Goal: Task Accomplishment & Management: Complete application form

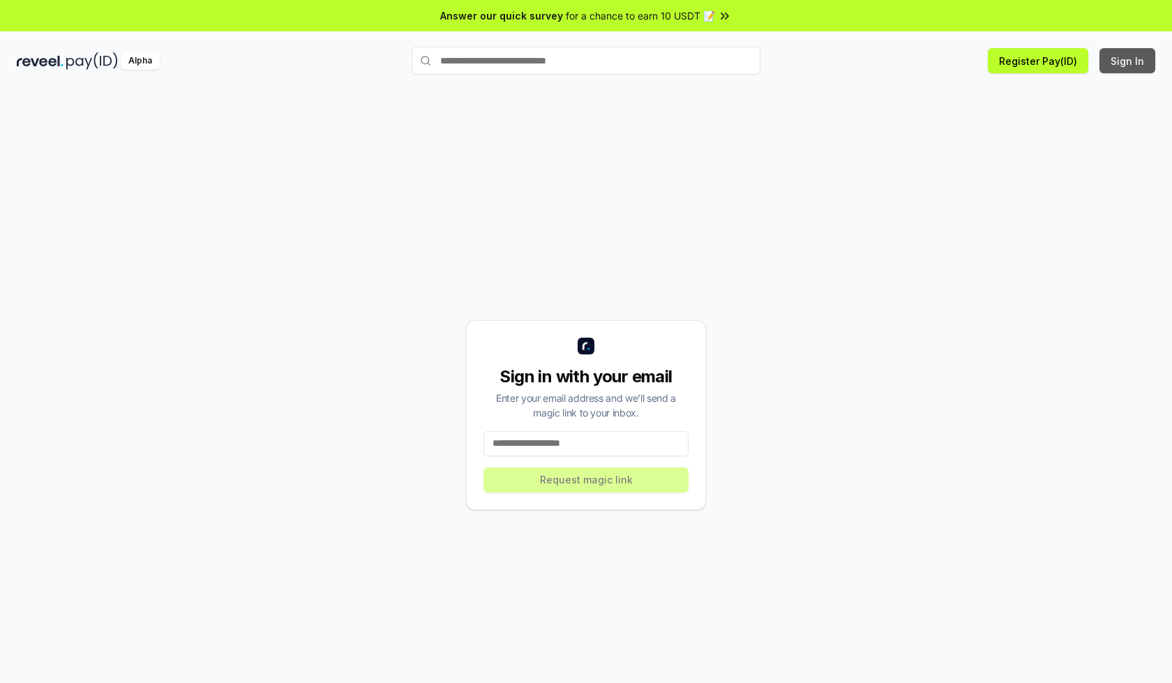
click at [1128, 61] on button "Sign In" at bounding box center [1127, 60] width 56 height 25
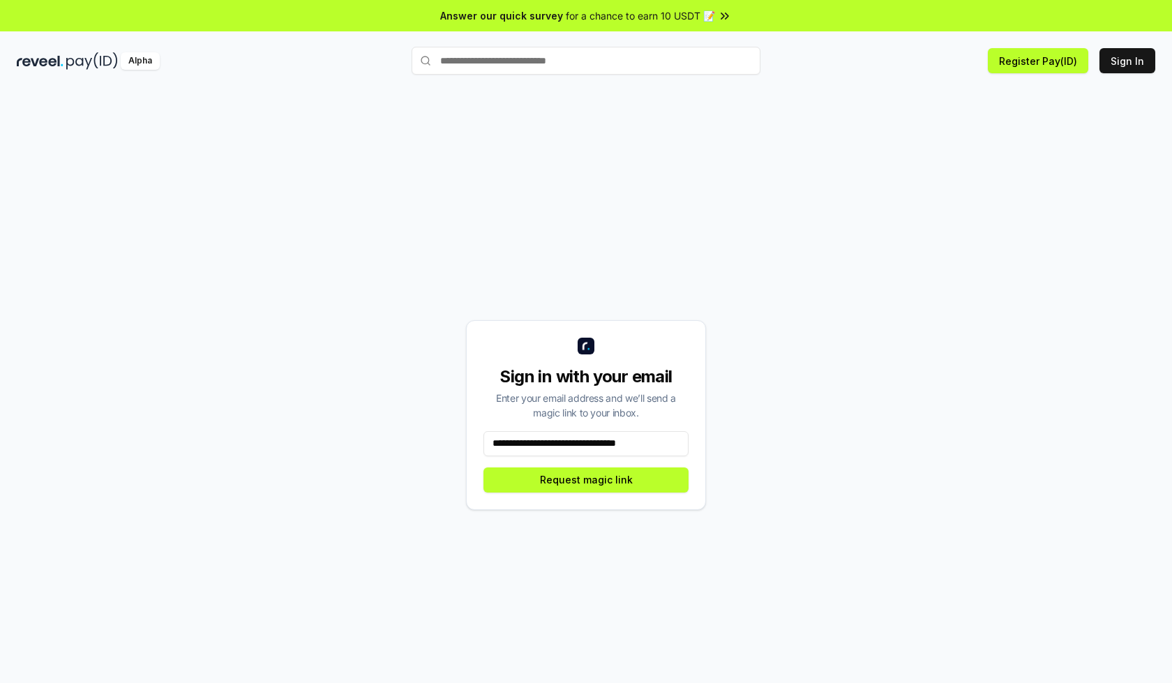
scroll to position [0, 1]
type input "**********"
click at [586, 479] on button "Request magic link" at bounding box center [585, 479] width 205 height 25
